Goal: Task Accomplishment & Management: Use online tool/utility

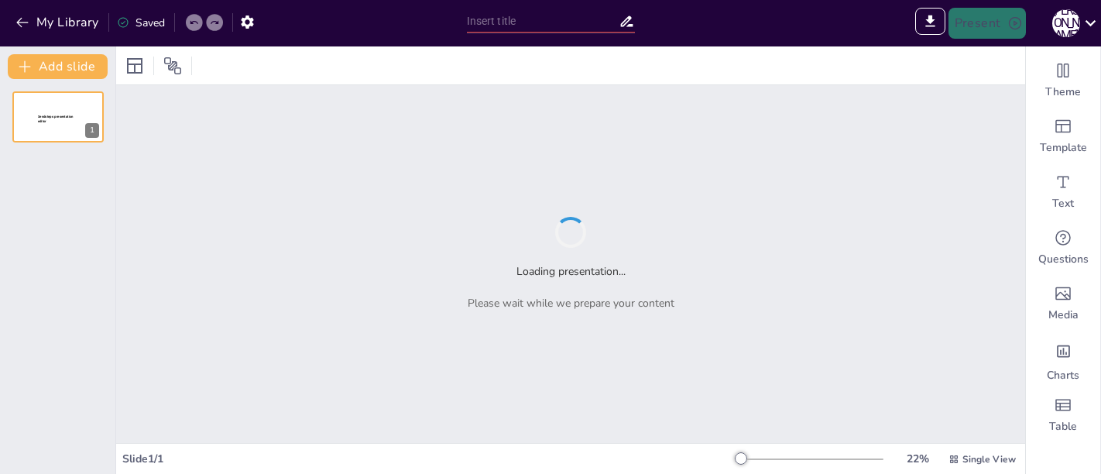
type input "Проєкт "Електромагніти": Вивчення та експерименти"
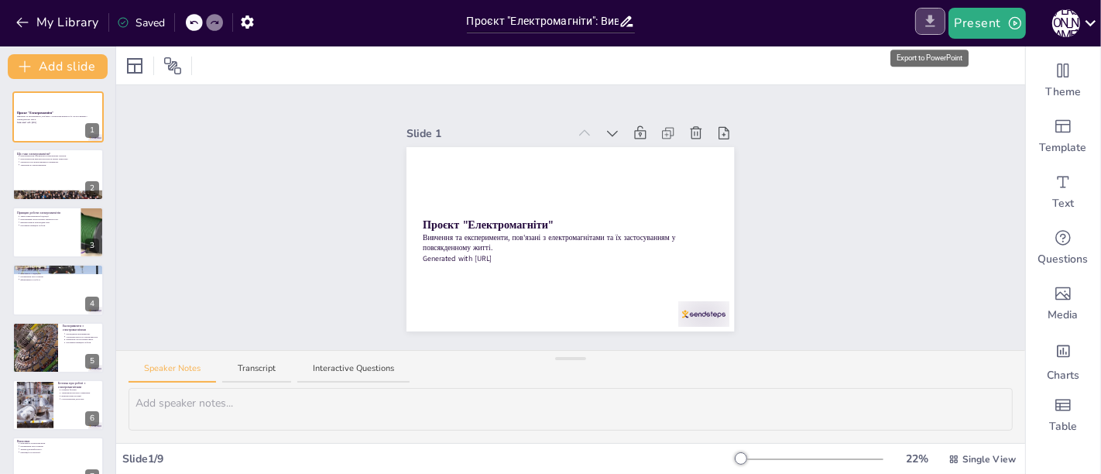
click at [929, 27] on icon "Export to PowerPoint" at bounding box center [930, 21] width 16 height 16
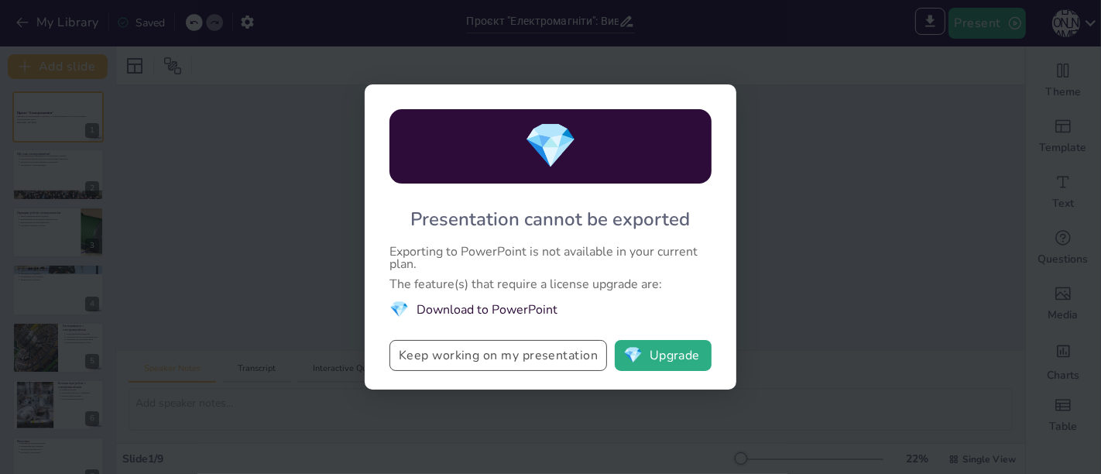
click at [544, 353] on button "Keep working on my presentation" at bounding box center [499, 355] width 218 height 31
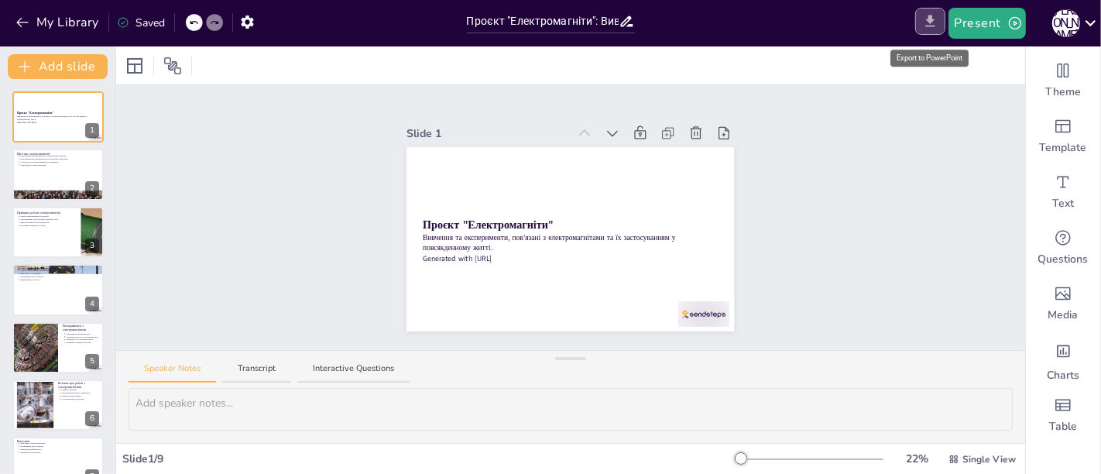
click at [931, 27] on icon "Export to PowerPoint" at bounding box center [930, 21] width 16 height 16
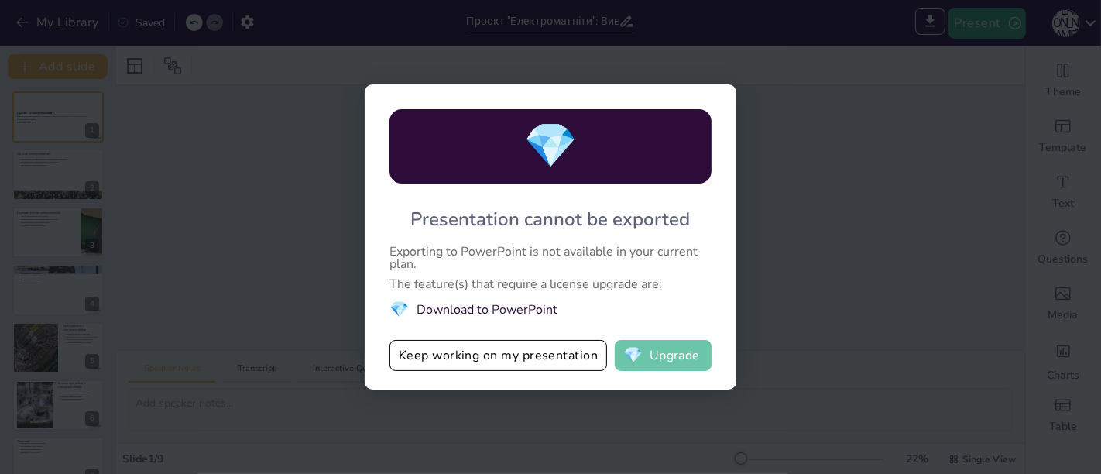
click at [666, 355] on button "💎 Upgrade" at bounding box center [663, 355] width 97 height 31
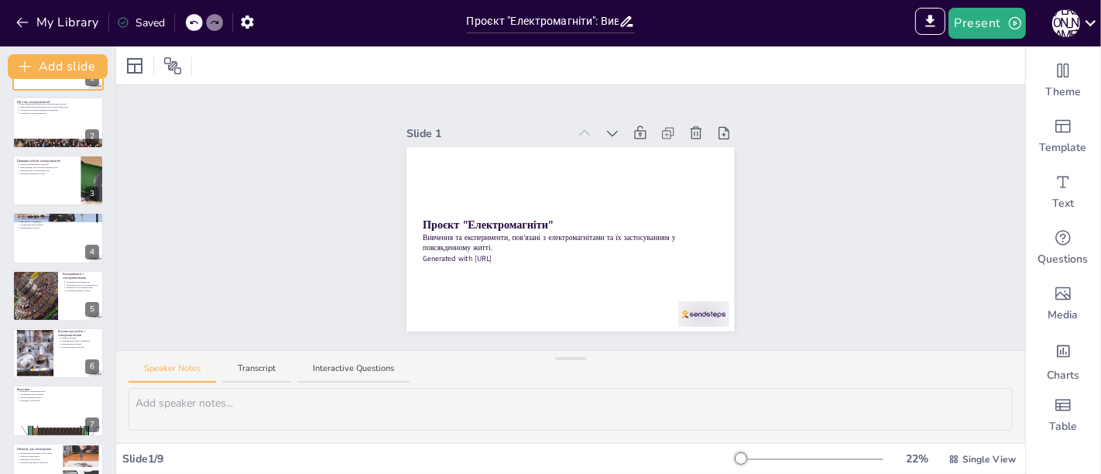
scroll to position [141, 0]
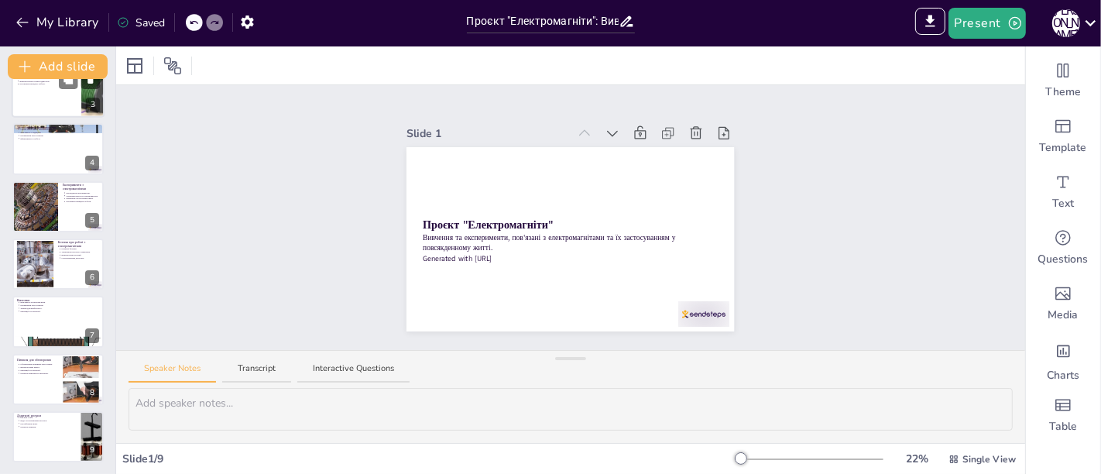
click at [41, 113] on div at bounding box center [58, 91] width 93 height 53
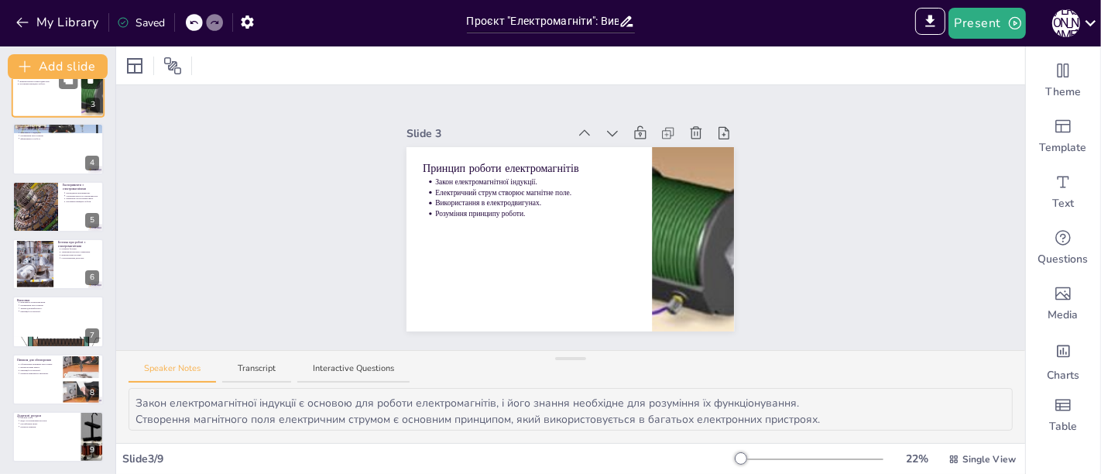
scroll to position [0, 0]
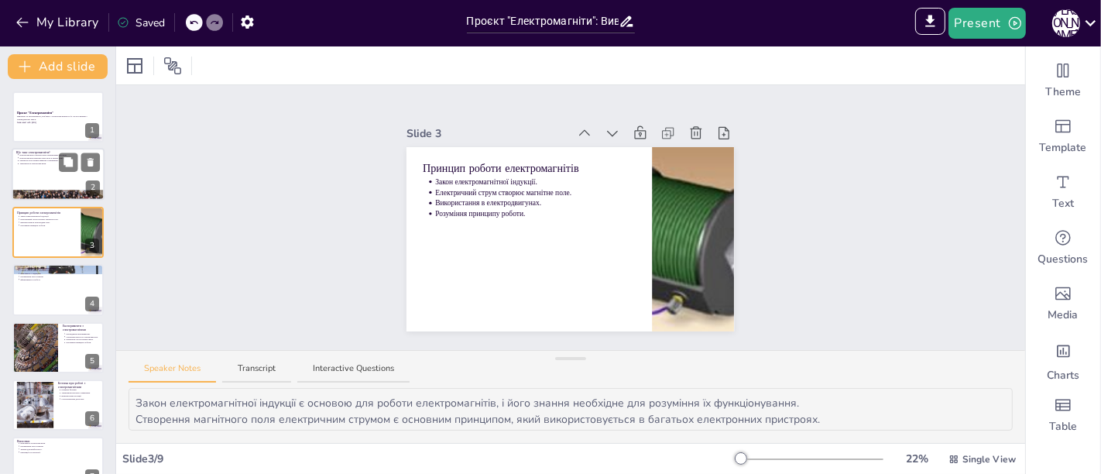
click at [42, 154] on p "Електромагніти створюються електричним струмом." at bounding box center [59, 155] width 81 height 3
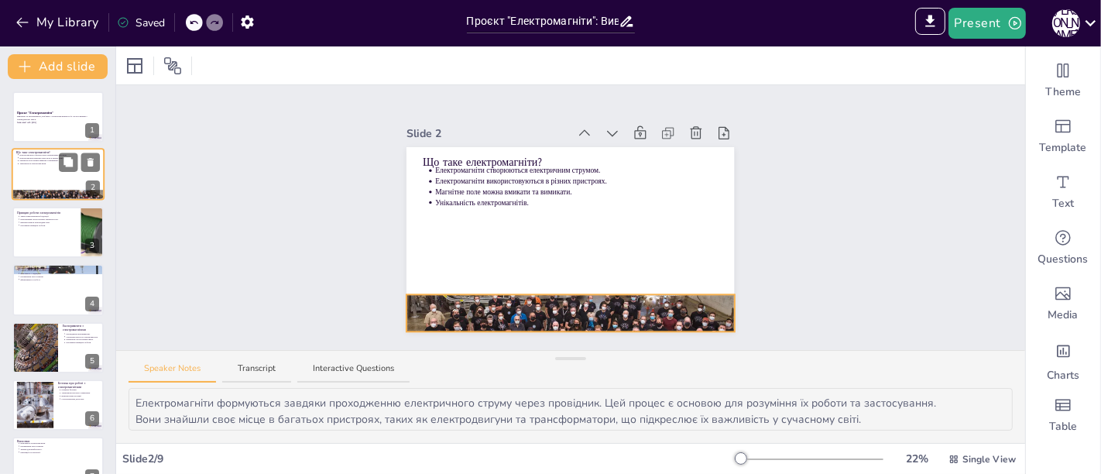
click at [42, 197] on div at bounding box center [58, 196] width 93 height 62
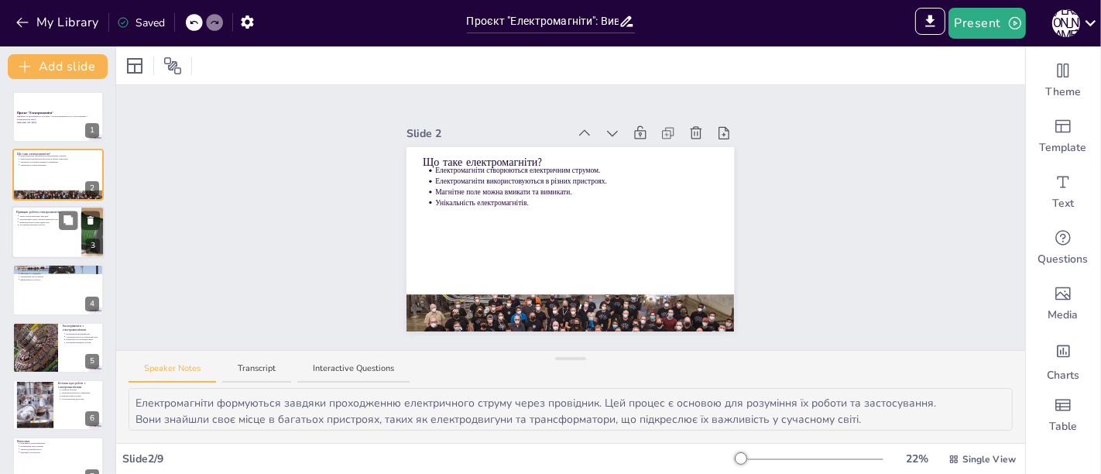
click at [45, 234] on div at bounding box center [58, 232] width 93 height 53
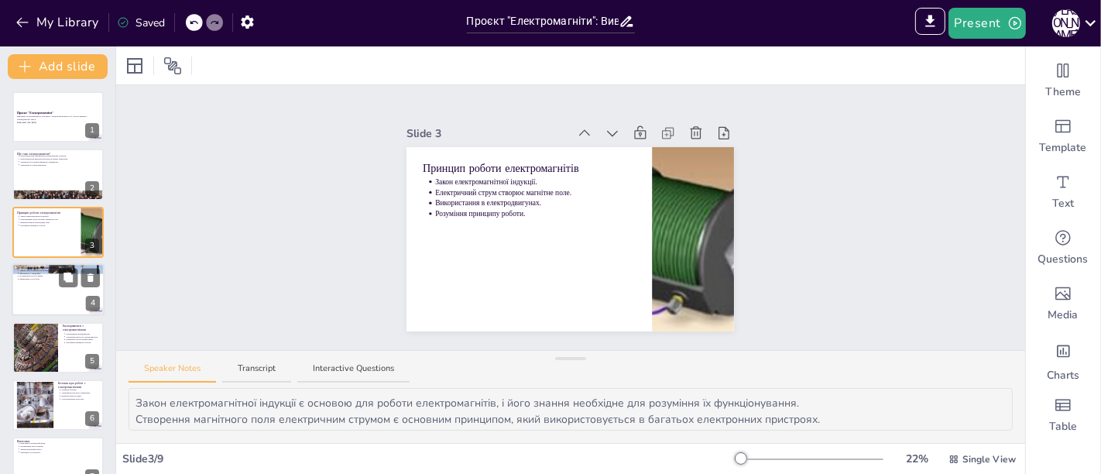
click at [38, 297] on div at bounding box center [58, 289] width 93 height 53
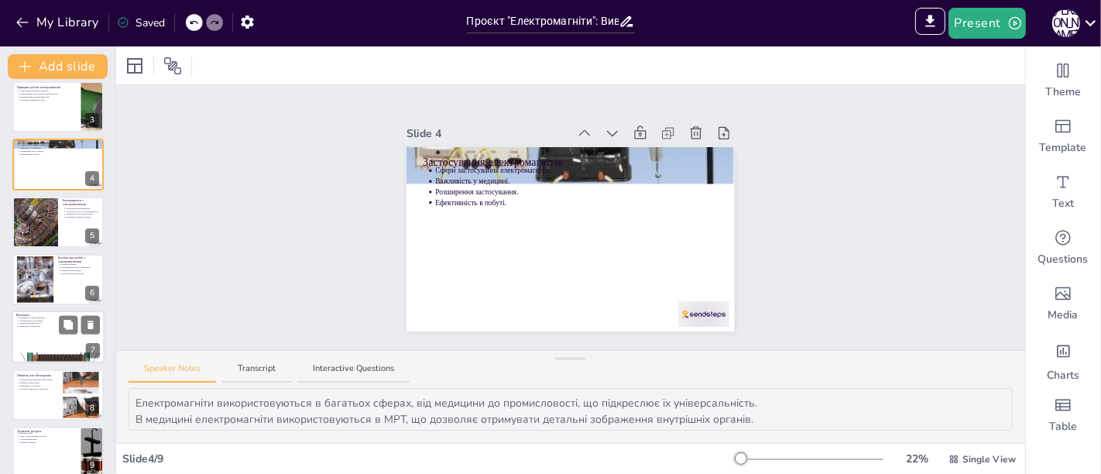
scroll to position [141, 0]
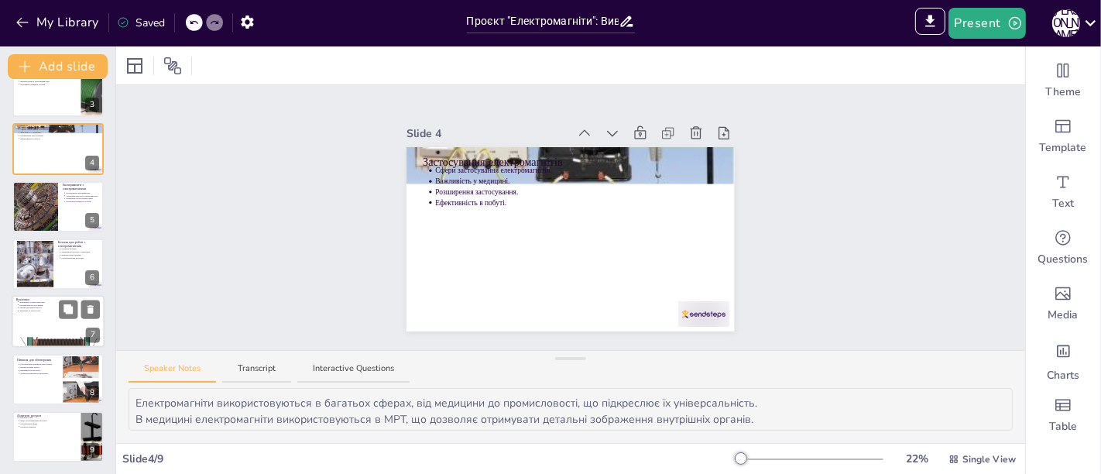
click at [36, 319] on div at bounding box center [58, 322] width 93 height 53
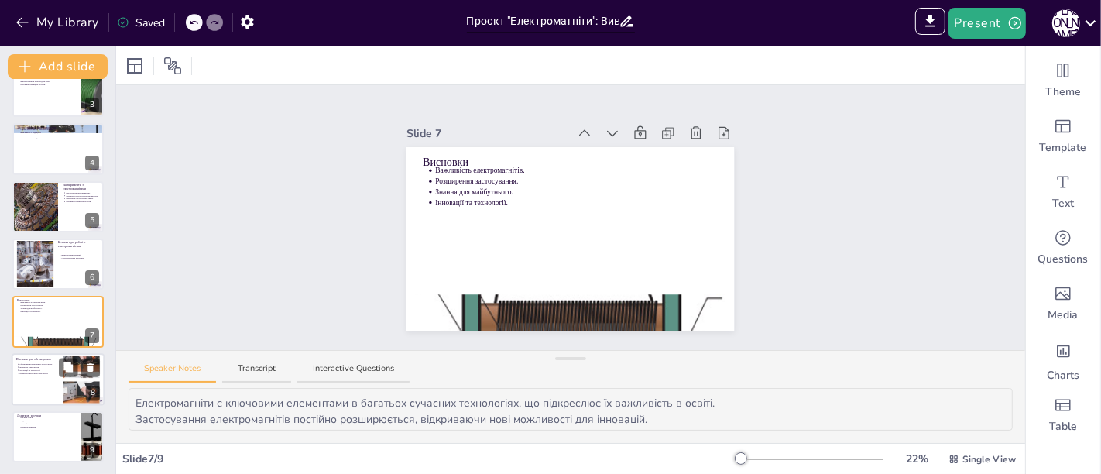
click at [50, 361] on div "Питання для обговорення" at bounding box center [37, 358] width 42 height 7
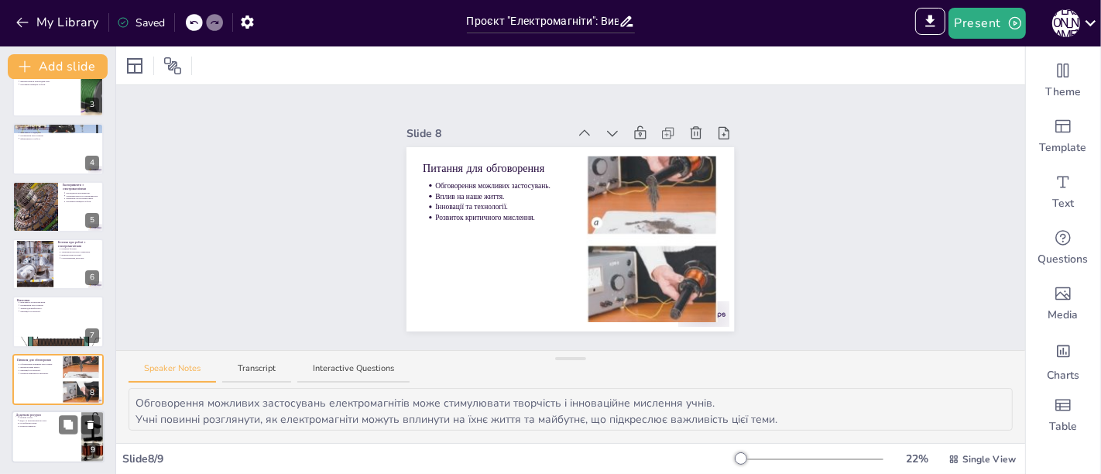
click at [48, 416] on p "Наукові статті." at bounding box center [47, 417] width 57 height 3
type textarea "Наукові статті є важливим джерелом знань для поглибленого вивчення теми електро…"
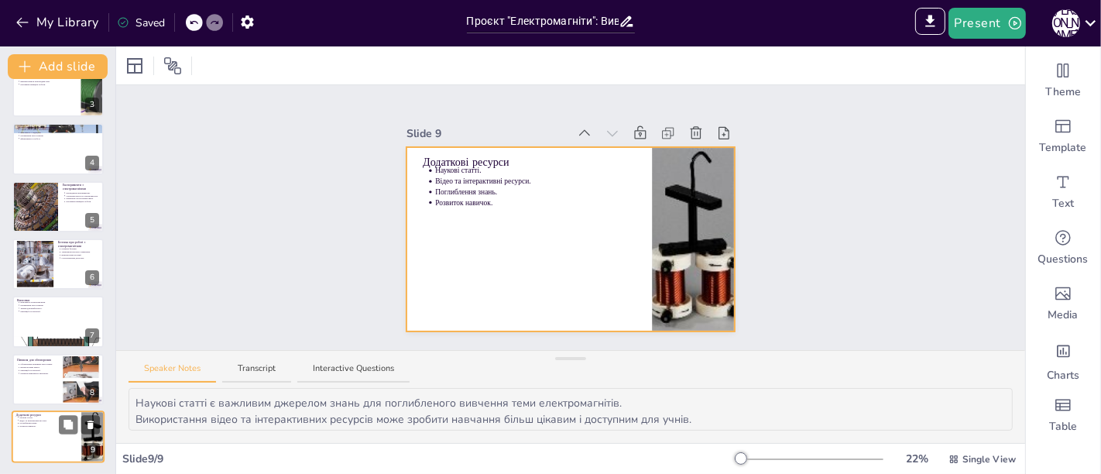
click at [43, 442] on div at bounding box center [58, 436] width 93 height 53
